Goal: Transaction & Acquisition: Purchase product/service

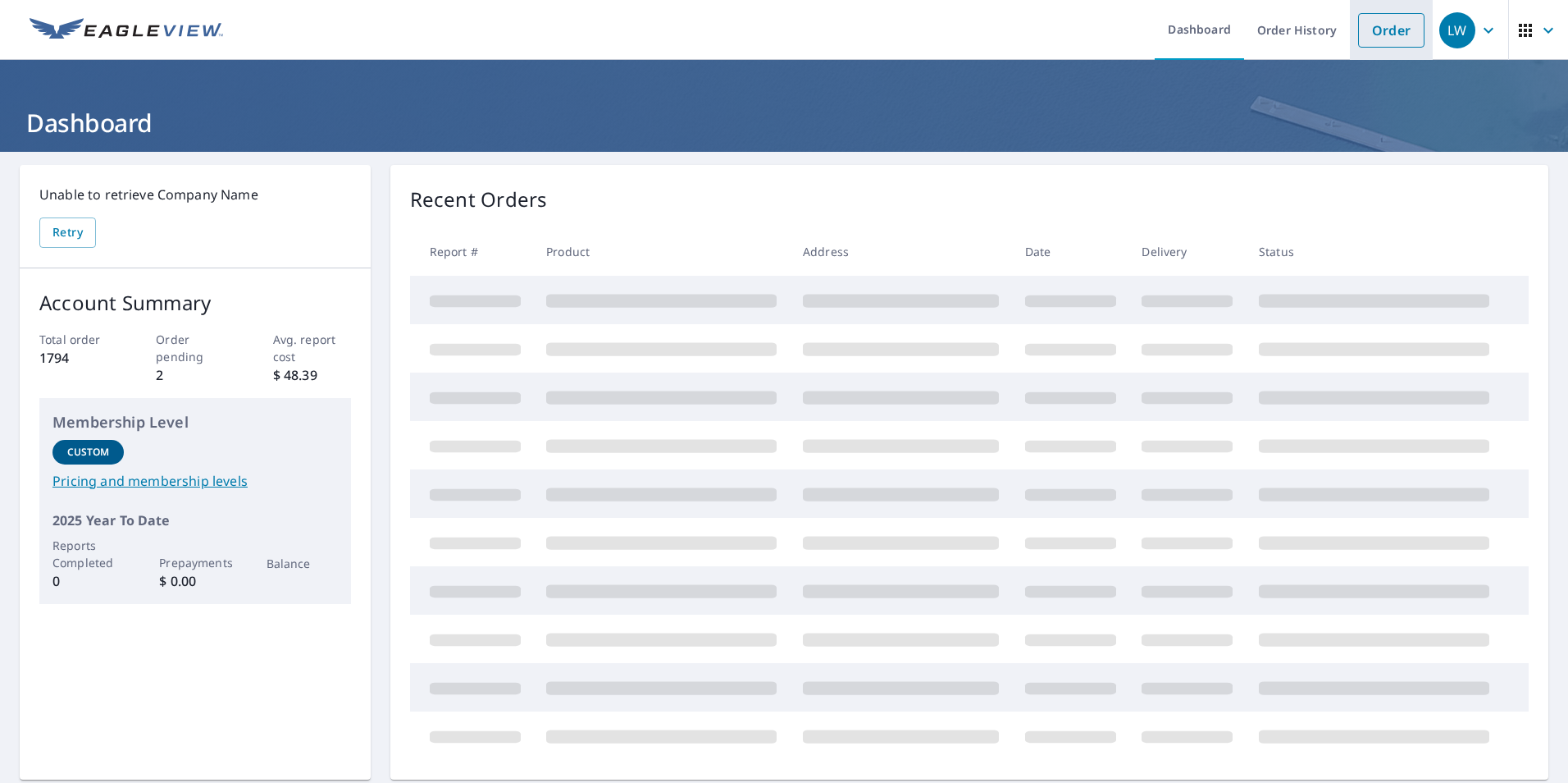
click at [1374, 35] on link "Order" at bounding box center [1391, 30] width 67 height 35
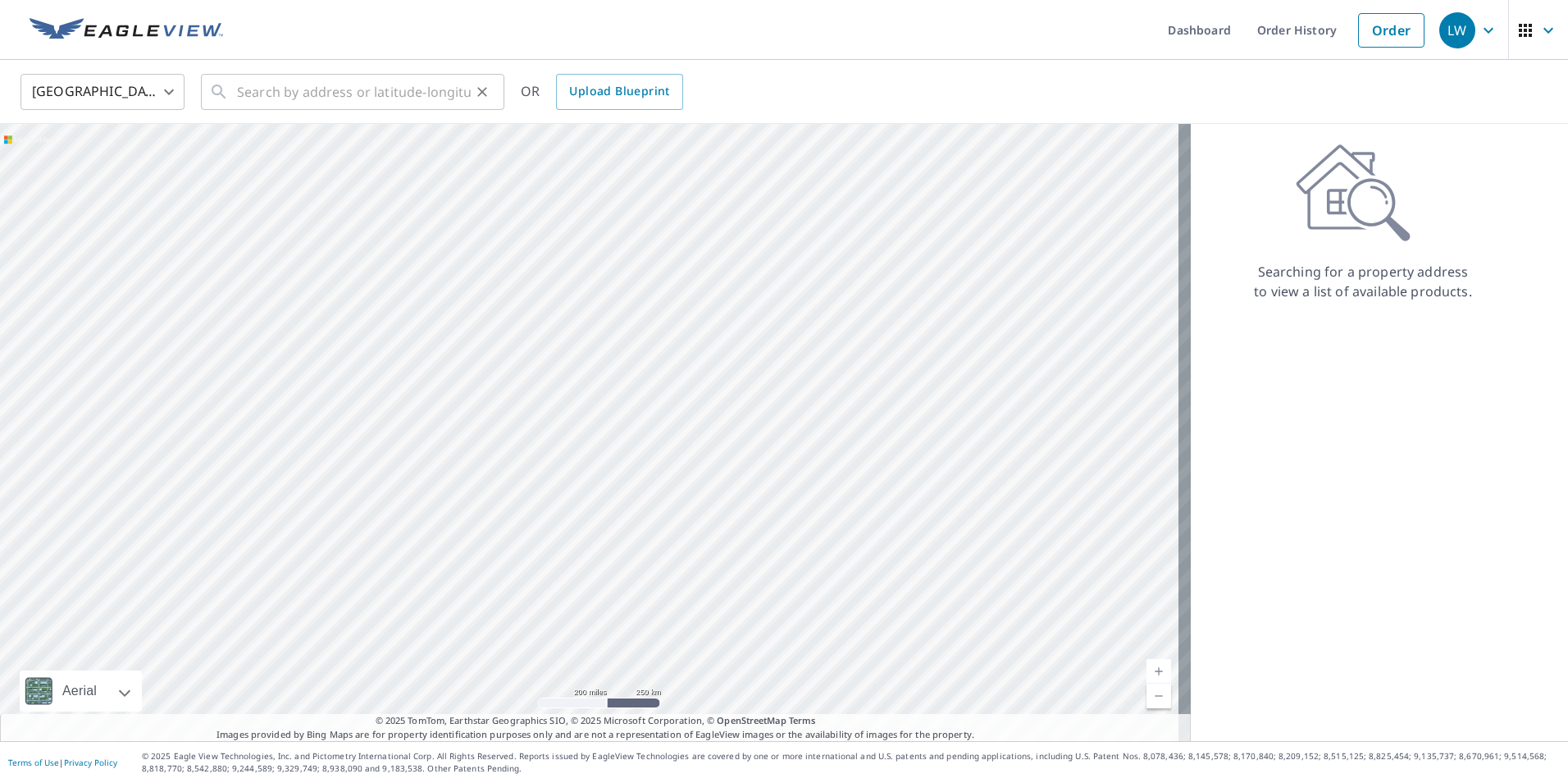
click at [213, 97] on icon at bounding box center [219, 92] width 20 height 20
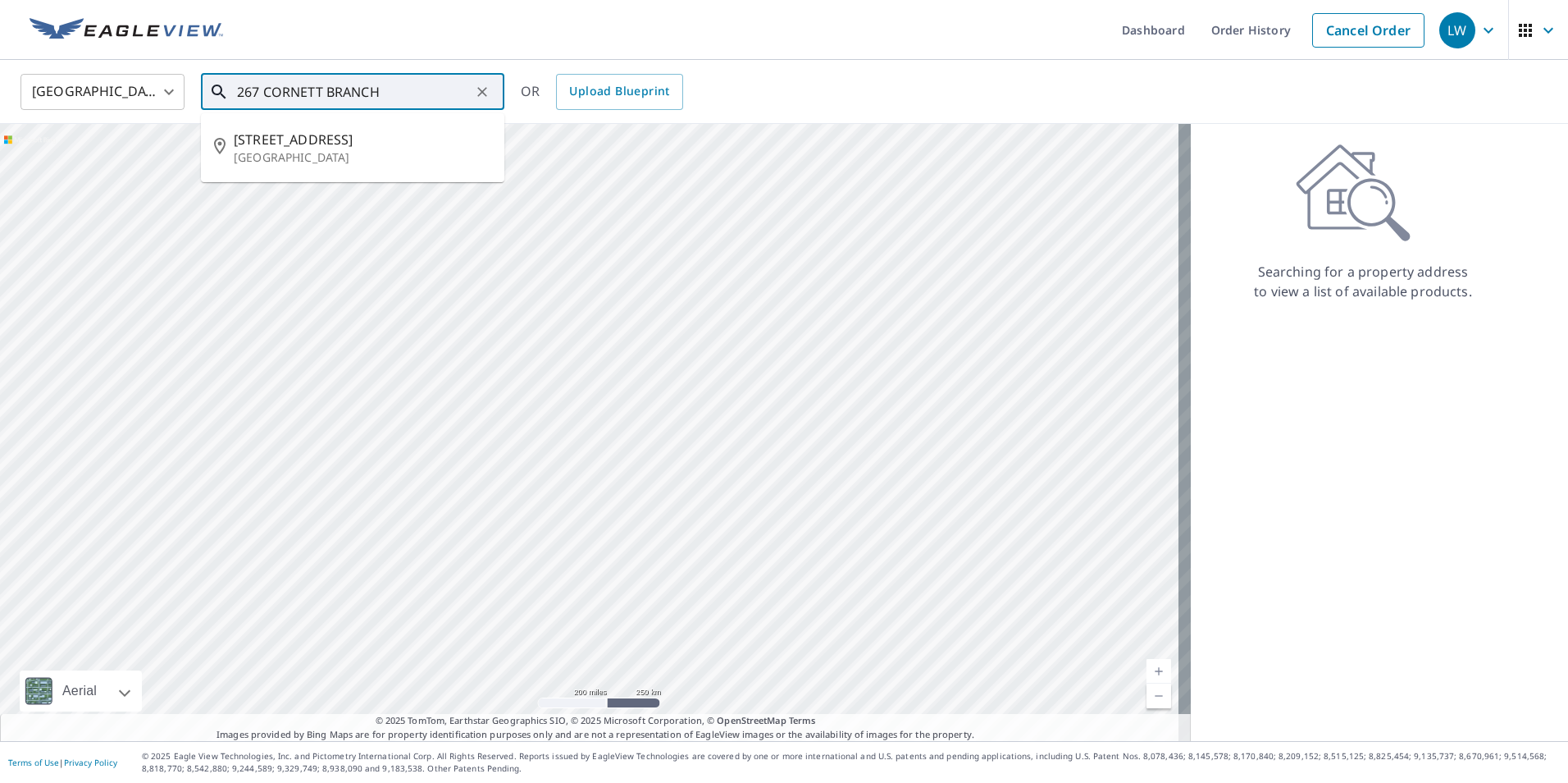
click at [318, 154] on p "[GEOGRAPHIC_DATA]" at bounding box center [363, 157] width 258 height 16
type input "[STREET_ADDRESS]"
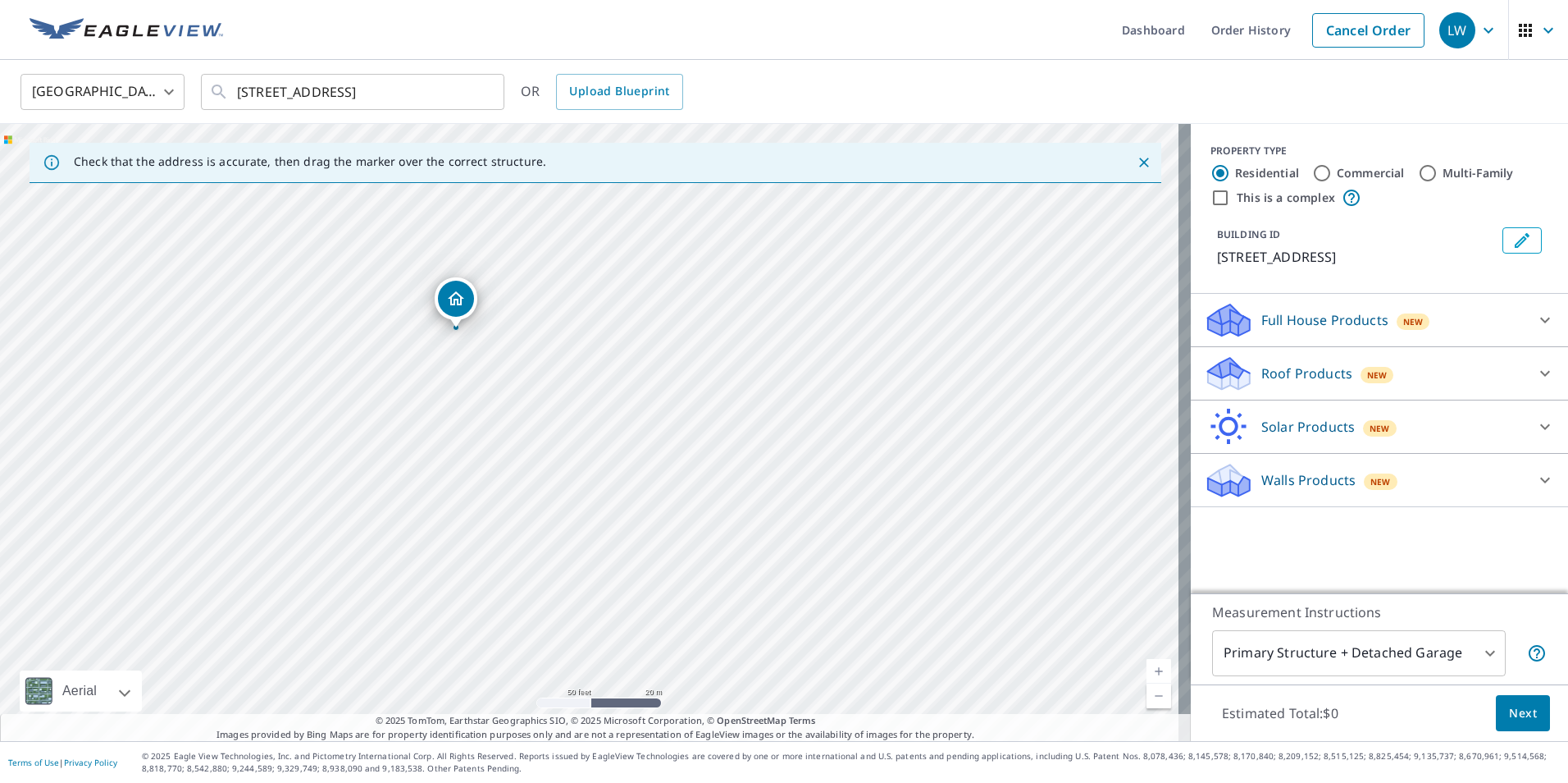
drag, startPoint x: 438, startPoint y: 303, endPoint x: 491, endPoint y: 394, distance: 105.3
click at [491, 394] on div "[STREET_ADDRESS]" at bounding box center [595, 432] width 1191 height 617
click at [1225, 378] on icon at bounding box center [1228, 367] width 42 height 20
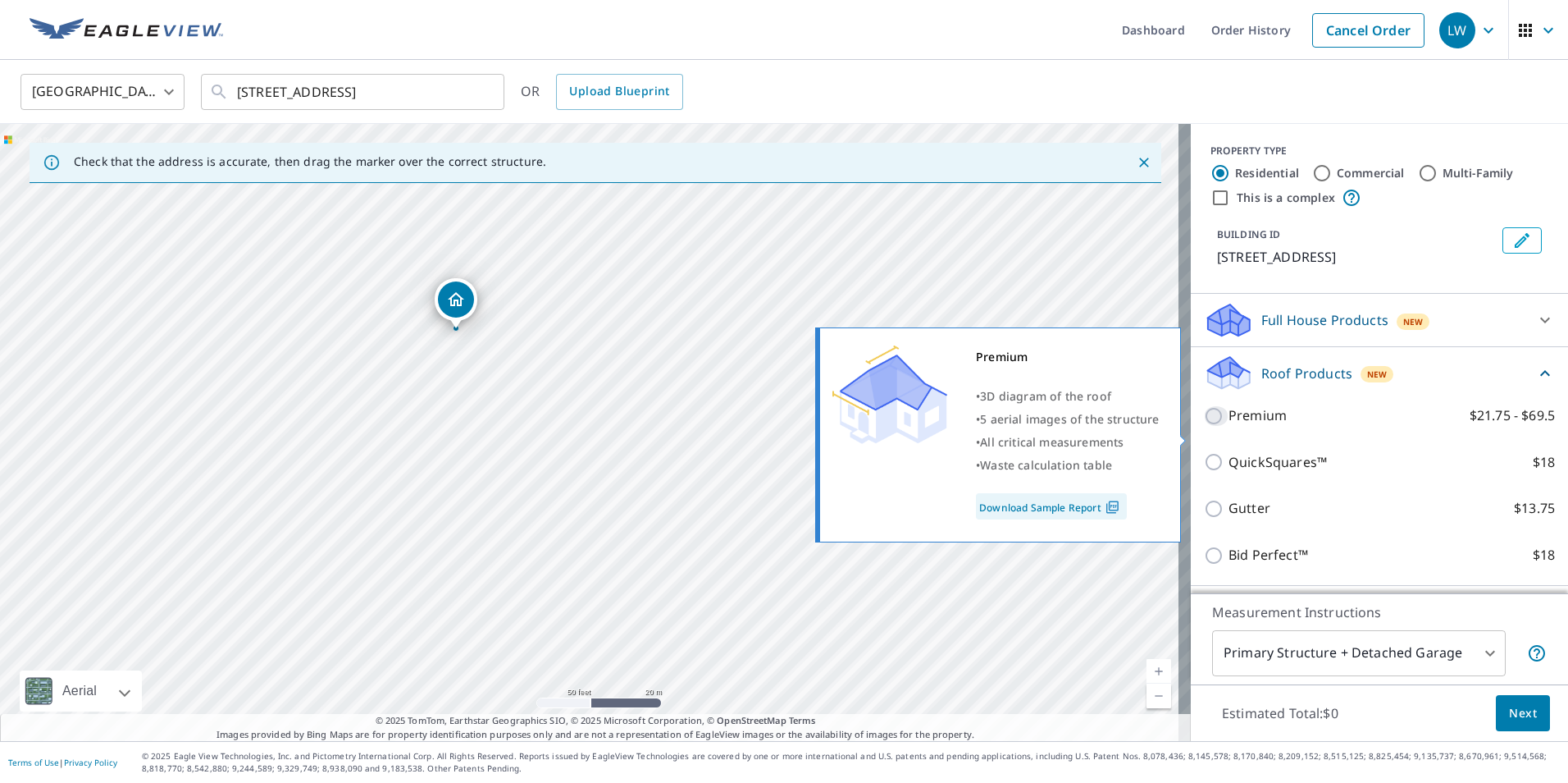
click at [1203, 426] on input "Premium $21.75 - $69.5" at bounding box center [1216, 416] width 25 height 20
checkbox input "true"
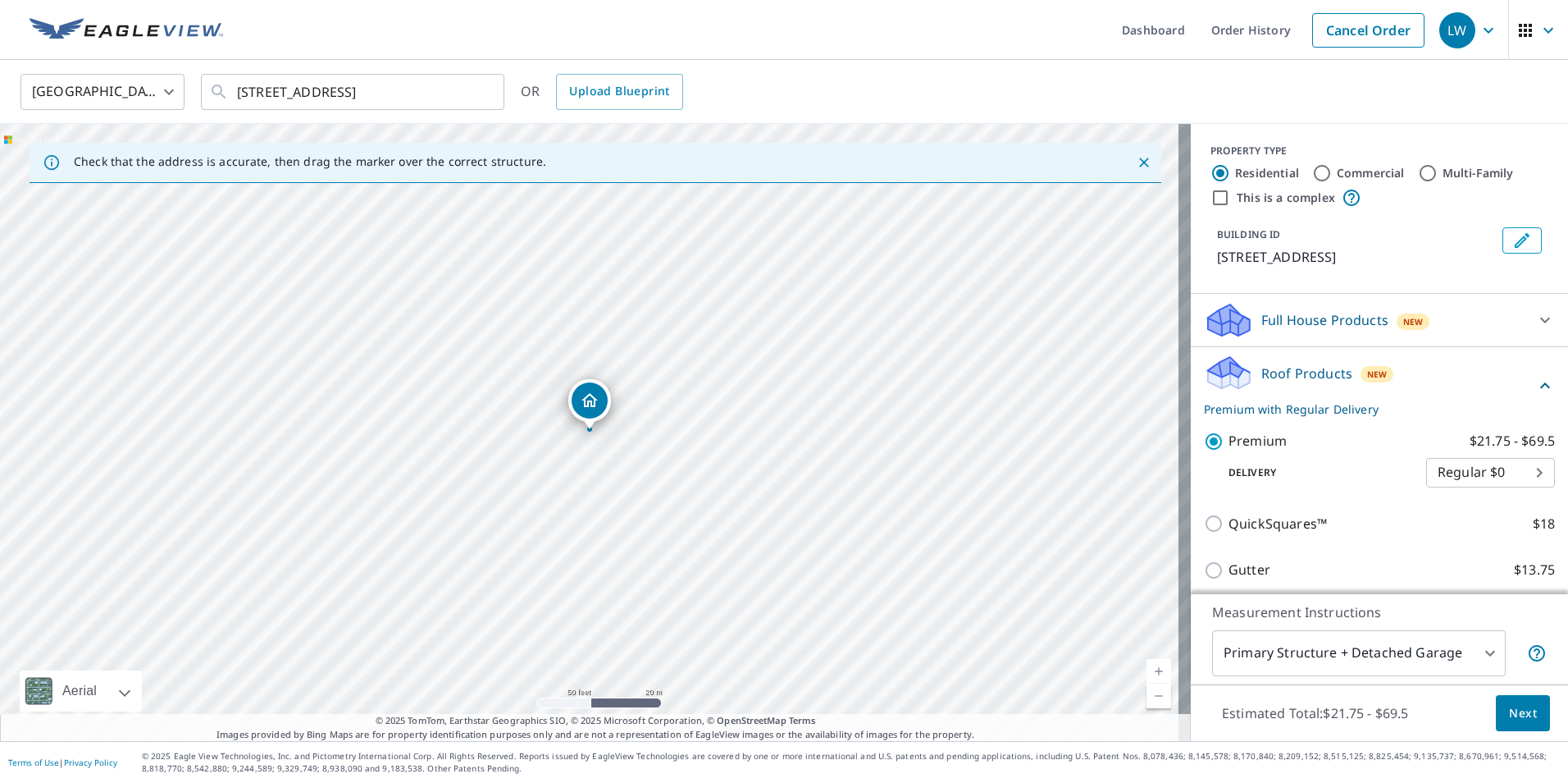
click at [1362, 649] on body "LW LW Dashboard Order History Cancel Order LW [GEOGRAPHIC_DATA] [GEOGRAPHIC_DAT…" at bounding box center [784, 392] width 1568 height 783
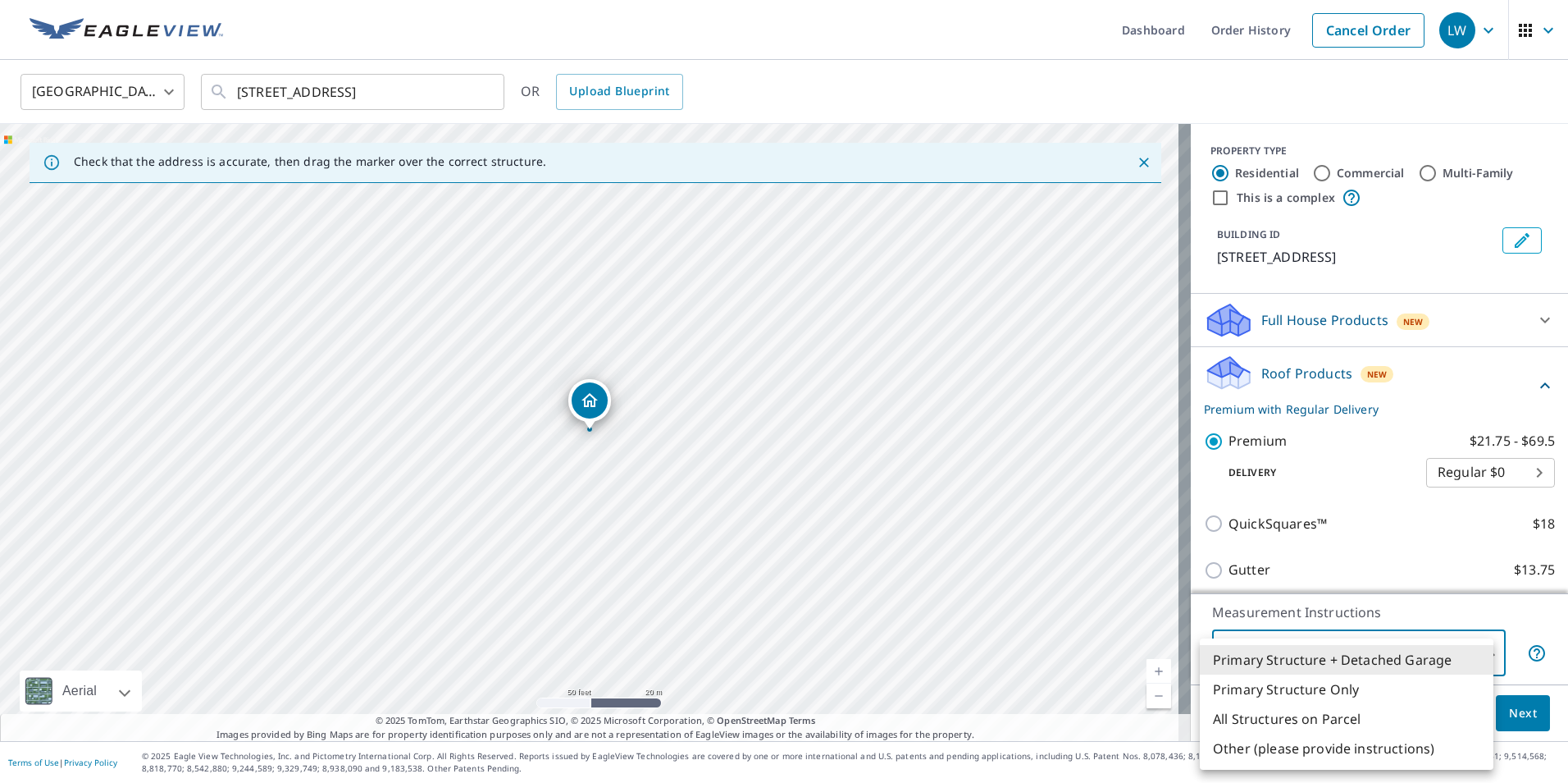
click at [1304, 694] on li "Primary Structure Only" at bounding box center [1347, 689] width 293 height 29
type input "2"
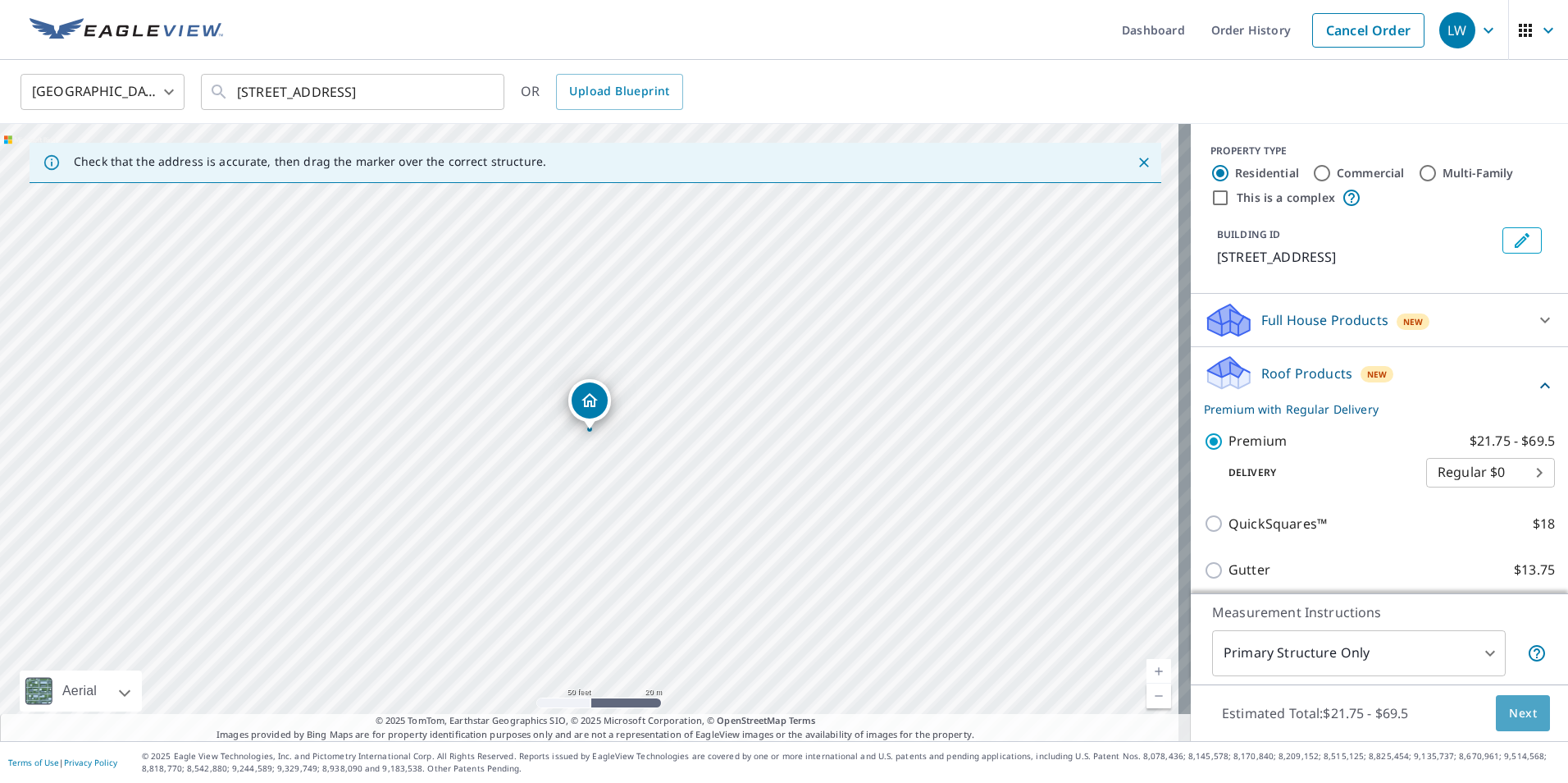
click at [1526, 720] on button "Next" at bounding box center [1523, 713] width 54 height 36
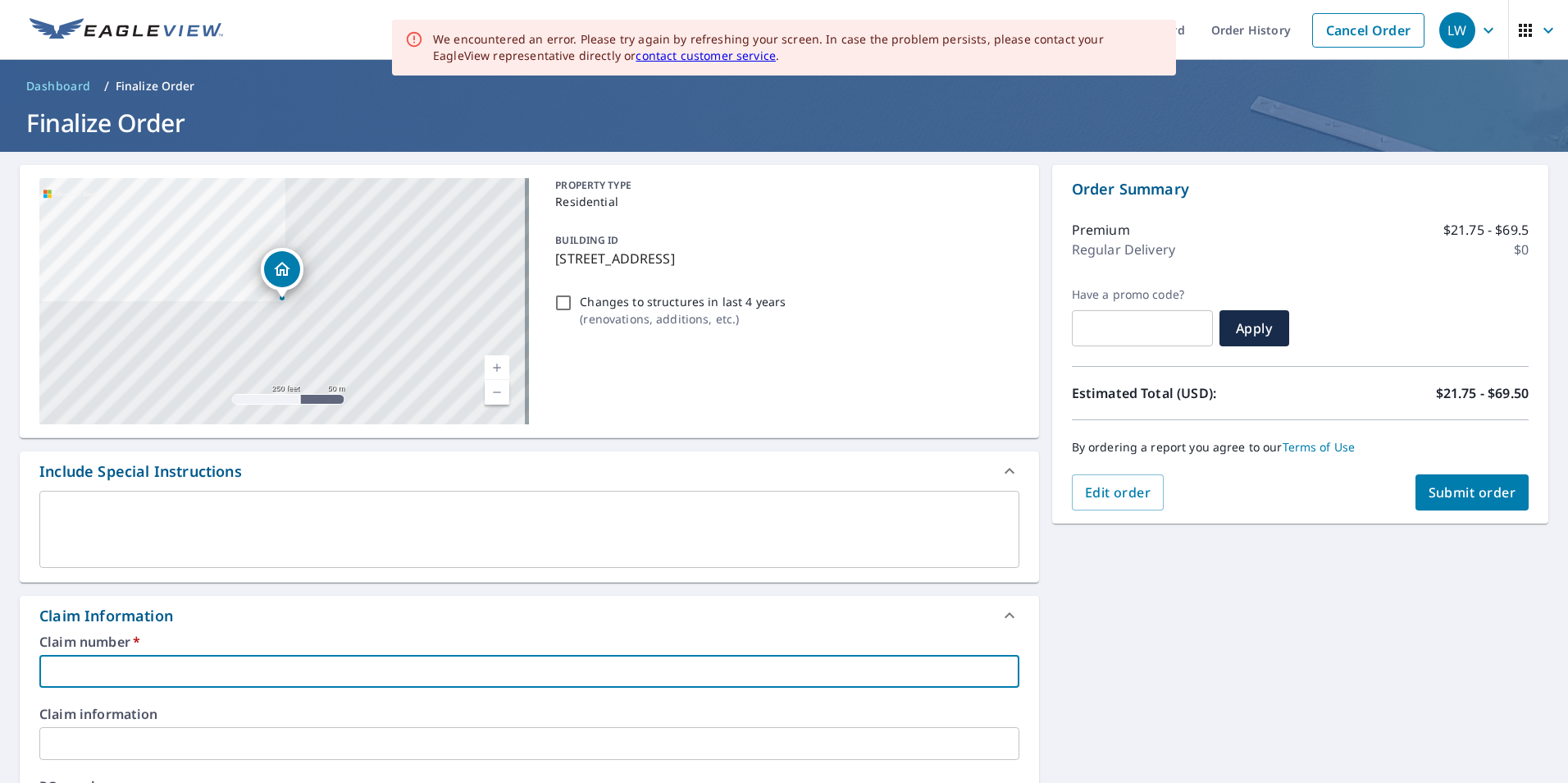
click at [197, 672] on input "text" at bounding box center [529, 671] width 980 height 33
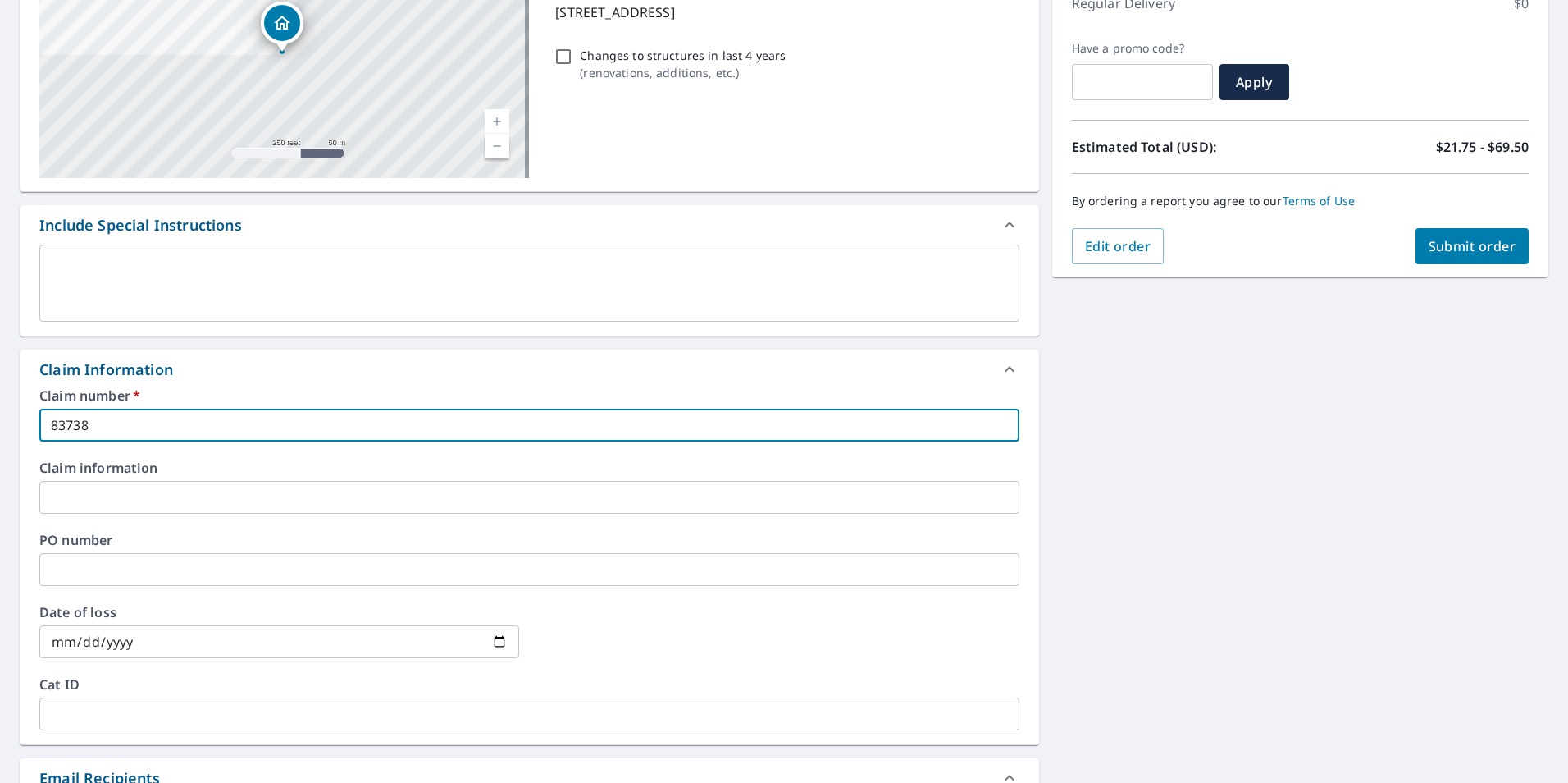
scroll to position [615, 0]
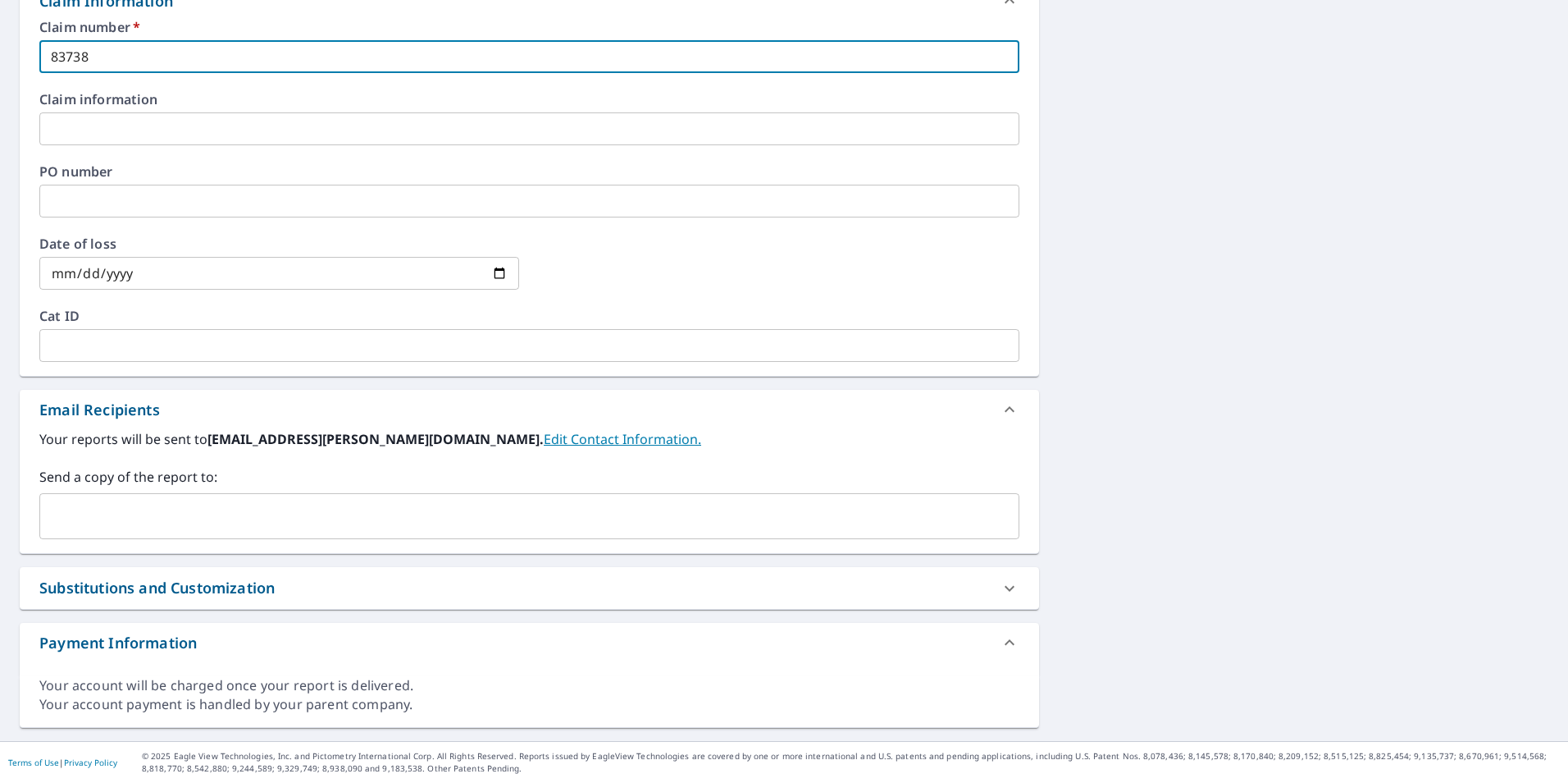
type input "83738"
click at [109, 524] on input "text" at bounding box center [518, 515] width 941 height 31
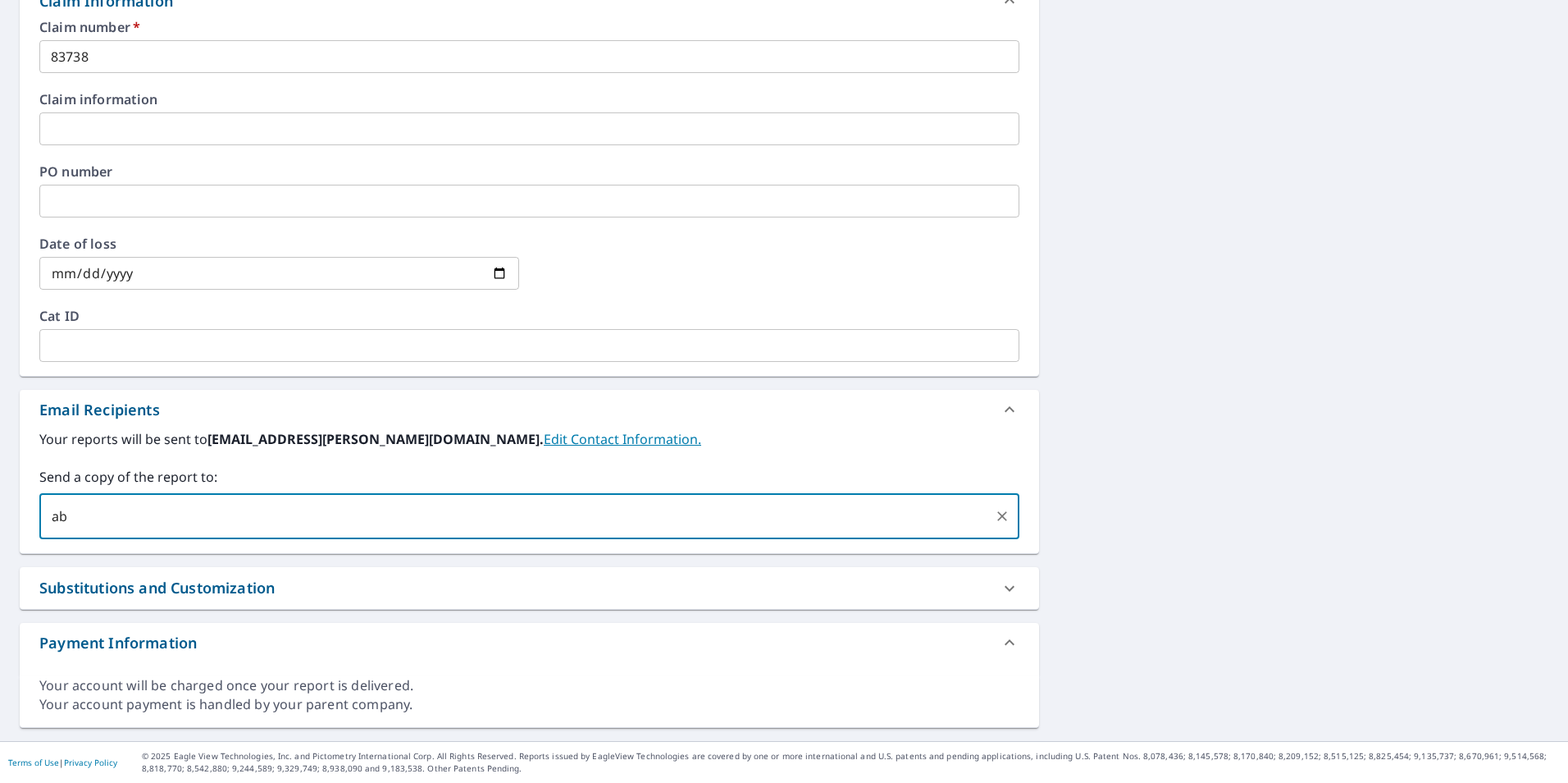
type input "a"
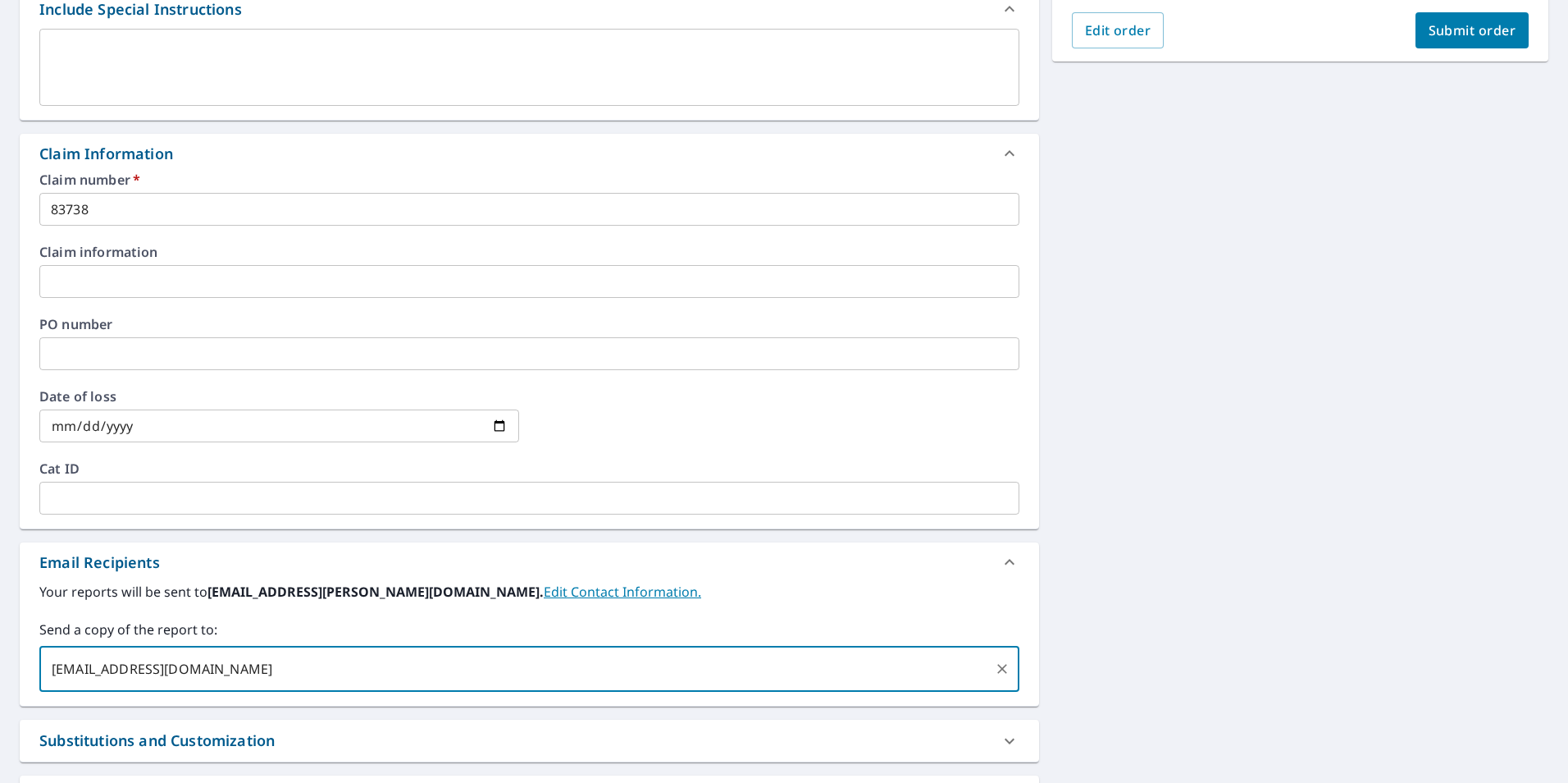
scroll to position [205, 0]
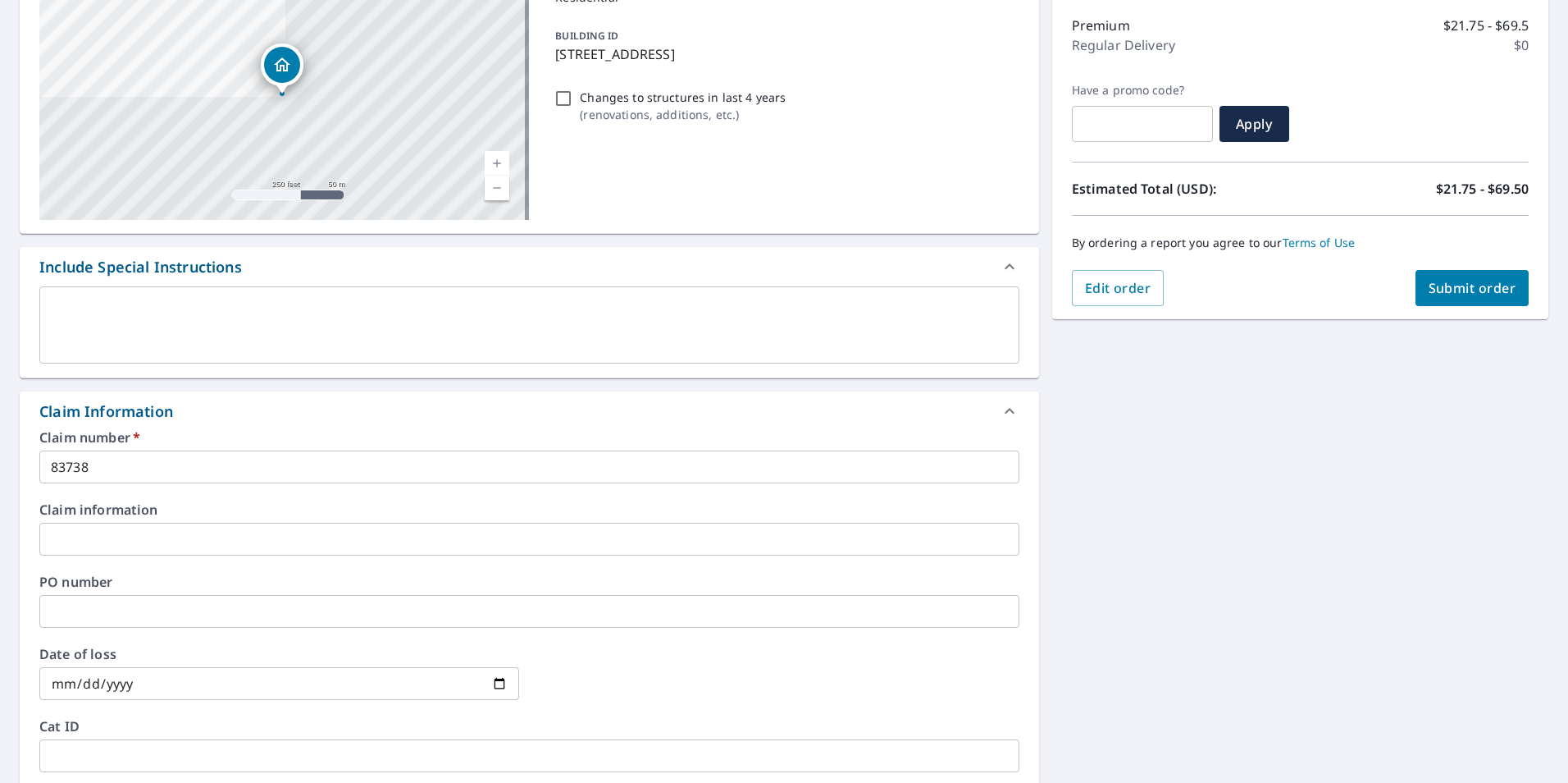
type input "[EMAIL_ADDRESS][DOMAIN_NAME]"
click at [1483, 294] on span "Submit order" at bounding box center [1472, 287] width 88 height 18
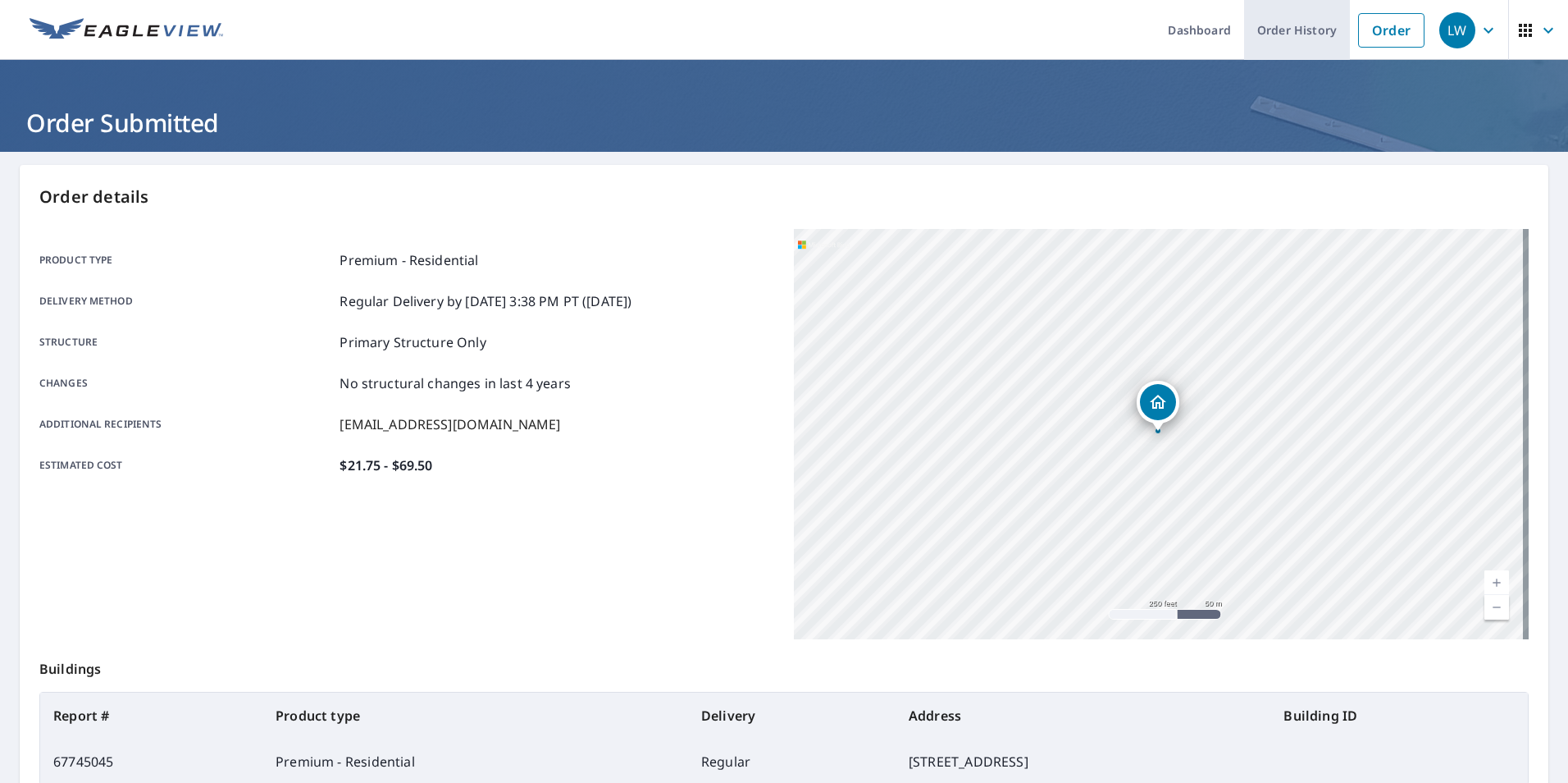
click at [1283, 29] on link "Order History" at bounding box center [1297, 29] width 106 height 60
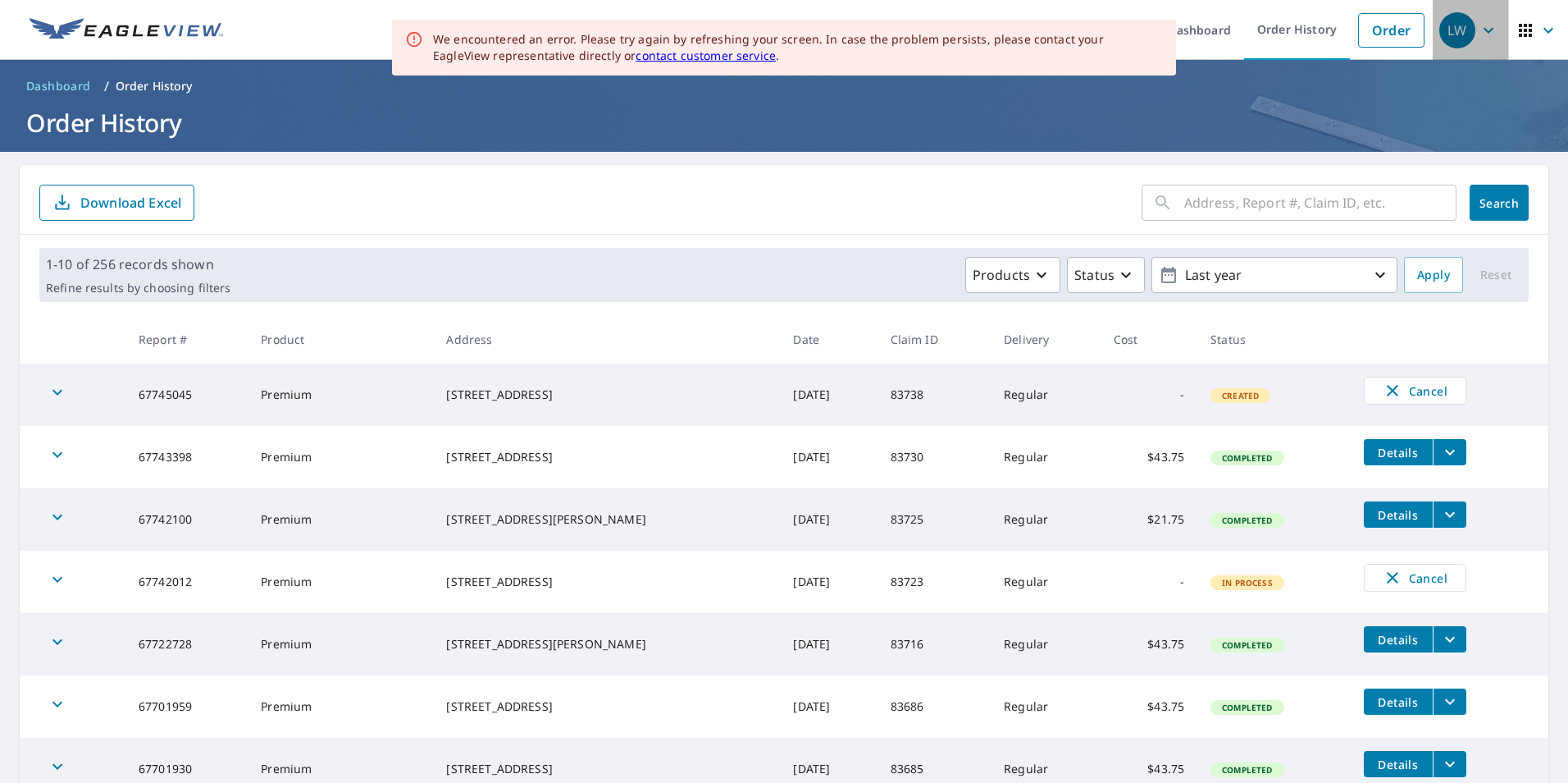
click at [1442, 36] on div "LW" at bounding box center [1457, 30] width 36 height 36
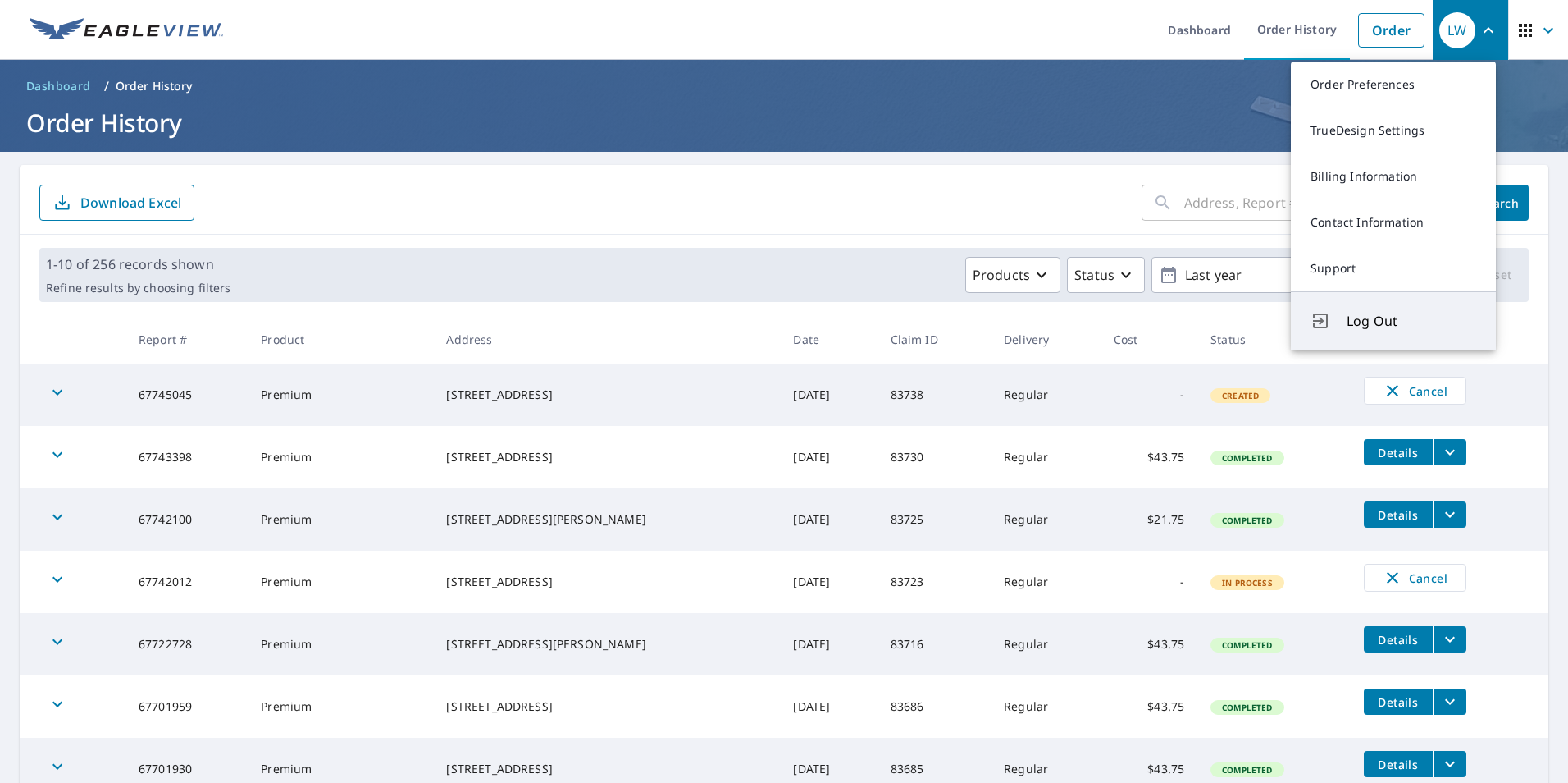
click at [1382, 322] on span "Log Out" at bounding box center [1411, 320] width 130 height 20
